Goal: Task Accomplishment & Management: Use online tool/utility

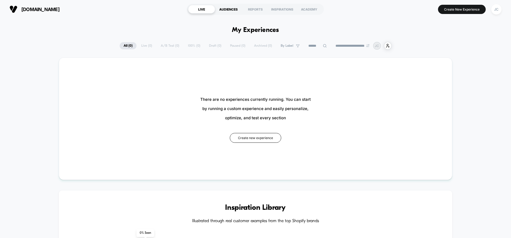
click at [228, 10] on div "AUDIENCES" at bounding box center [228, 9] width 27 height 8
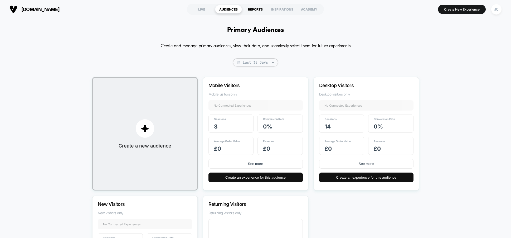
click at [256, 12] on div "REPORTS" at bounding box center [255, 9] width 27 height 8
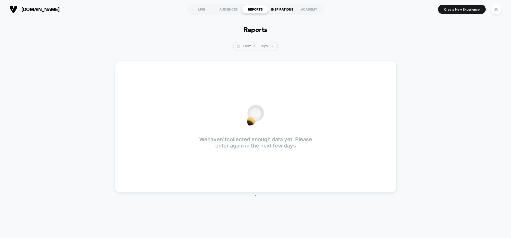
click at [279, 11] on div "INSPIRATIONS" at bounding box center [282, 9] width 27 height 8
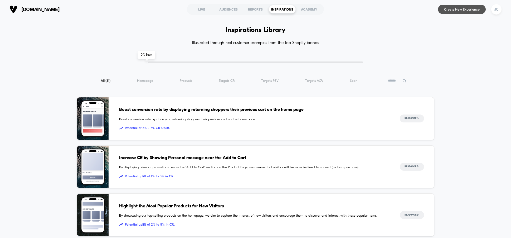
click at [453, 11] on button "Create New Experience" at bounding box center [462, 9] width 48 height 9
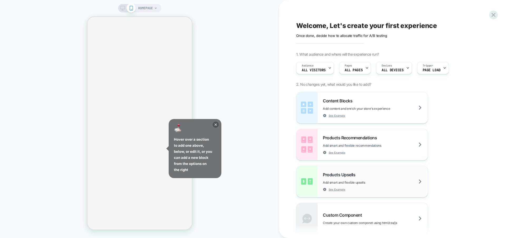
scroll to position [126, 0]
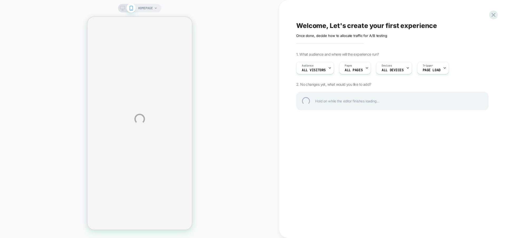
select select "**********"
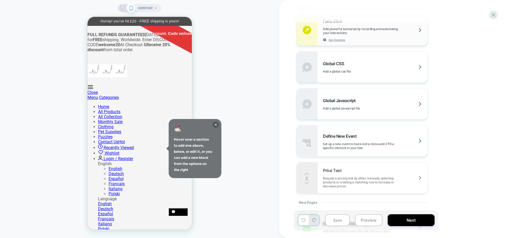
scroll to position [311, 0]
click at [329, 43] on span "See Example" at bounding box center [337, 41] width 17 height 4
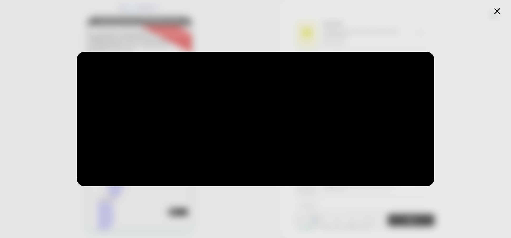
click at [498, 11] on icon at bounding box center [497, 11] width 10 height 10
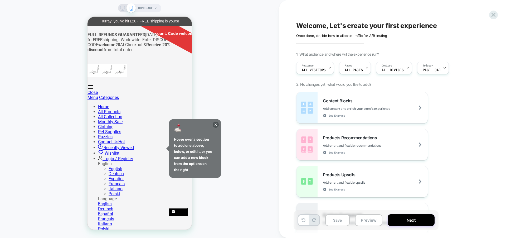
scroll to position [0, 0]
click at [491, 17] on icon at bounding box center [493, 15] width 4 height 4
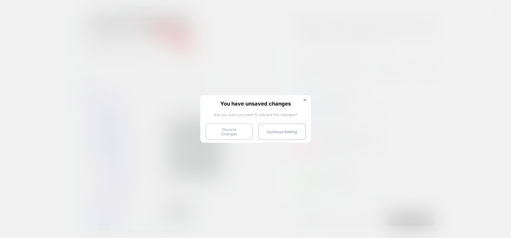
click at [236, 136] on button "Discard Changes" at bounding box center [229, 131] width 47 height 16
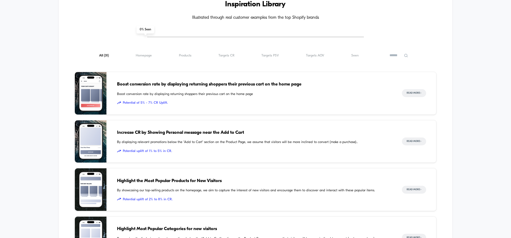
scroll to position [202, 0]
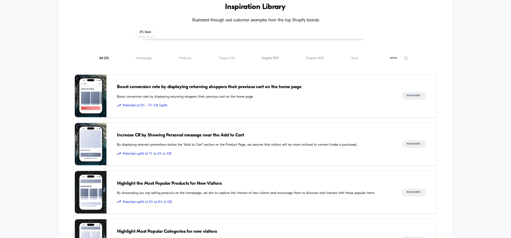
click at [267, 60] on span "Targets PSV ( 31 )" at bounding box center [269, 58] width 17 height 4
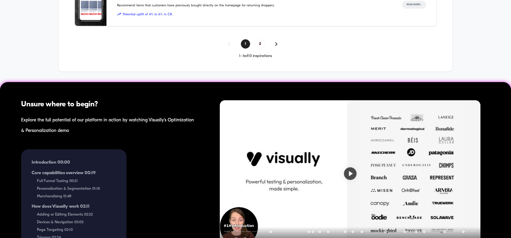
scroll to position [532, 0]
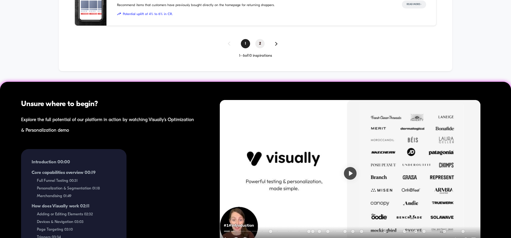
drag, startPoint x: 261, startPoint y: 149, endPoint x: 41, endPoint y: 81, distance: 230.2
click at [261, 48] on span "2" at bounding box center [259, 43] width 9 height 9
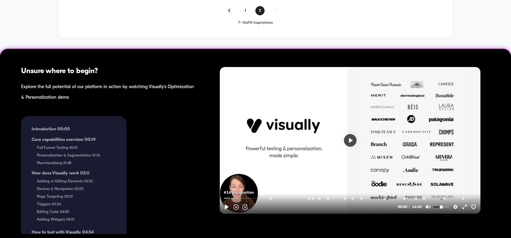
scroll to position [563, 0]
click at [350, 140] on button "Play" at bounding box center [350, 140] width 13 height 13
click at [456, 204] on button "Settings" at bounding box center [455, 206] width 8 height 8
click at [448, 193] on span "Speed Normal" at bounding box center [437, 193] width 28 height 6
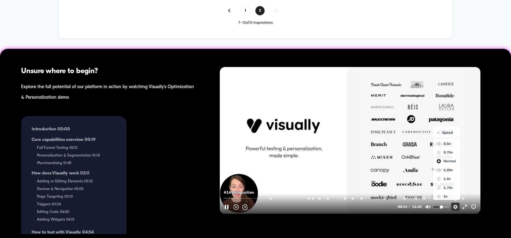
scroll to position [563, 0]
click at [446, 153] on span "0.75×" at bounding box center [449, 152] width 12 height 6
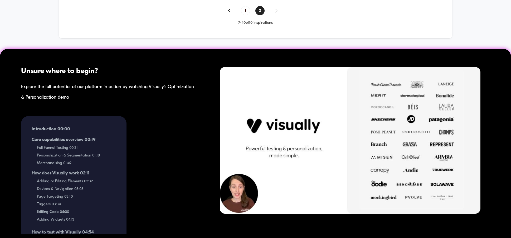
type input "***"
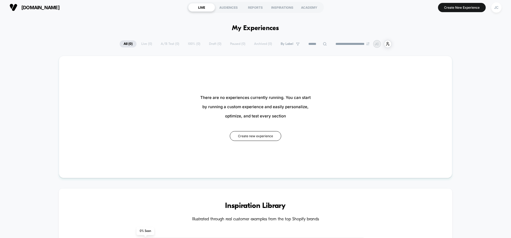
scroll to position [0, 0]
